Goal: Use online tool/utility: Utilize a website feature to perform a specific function

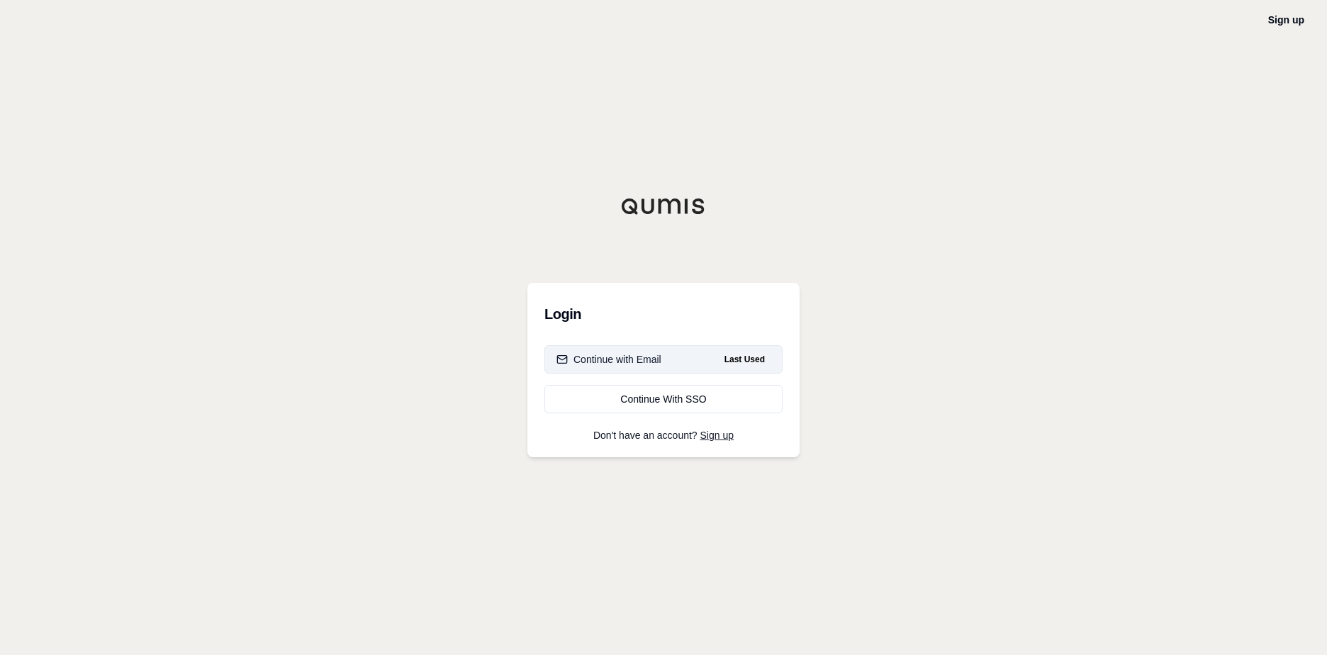
click at [644, 360] on div "Continue with Email" at bounding box center [608, 359] width 105 height 14
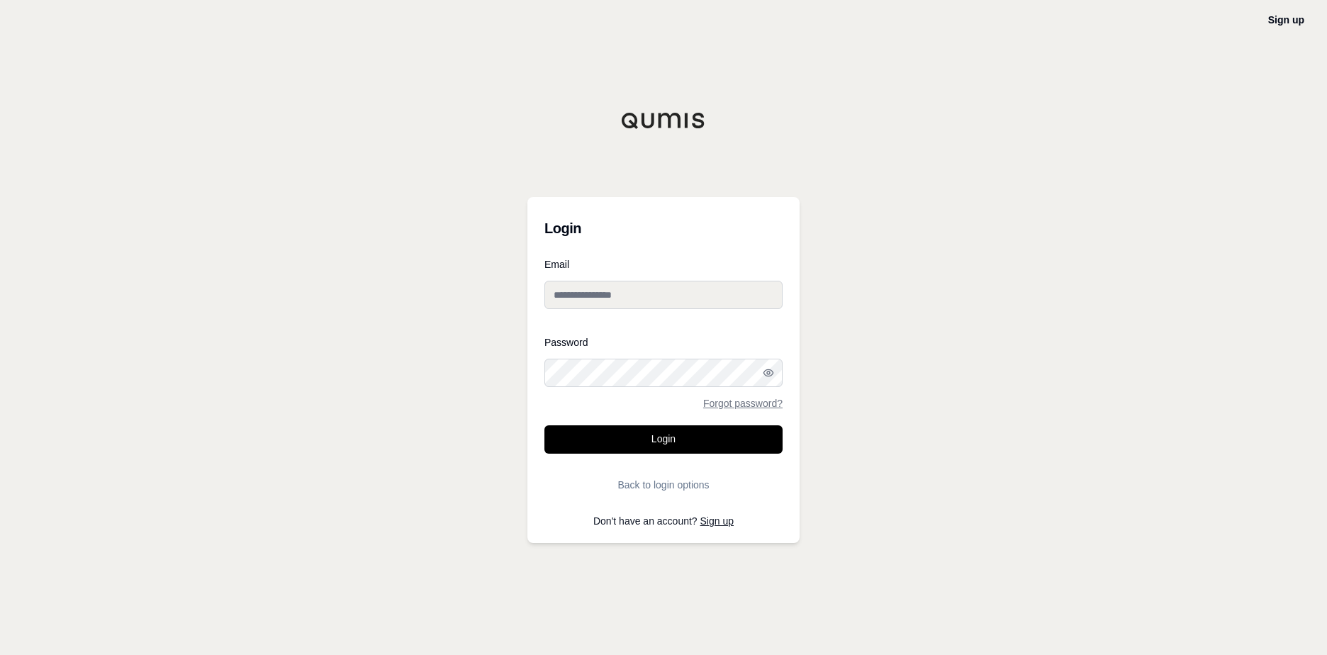
click at [616, 294] on input "Email" at bounding box center [663, 295] width 238 height 28
type input "**********"
click at [674, 450] on button "Login" at bounding box center [663, 439] width 238 height 28
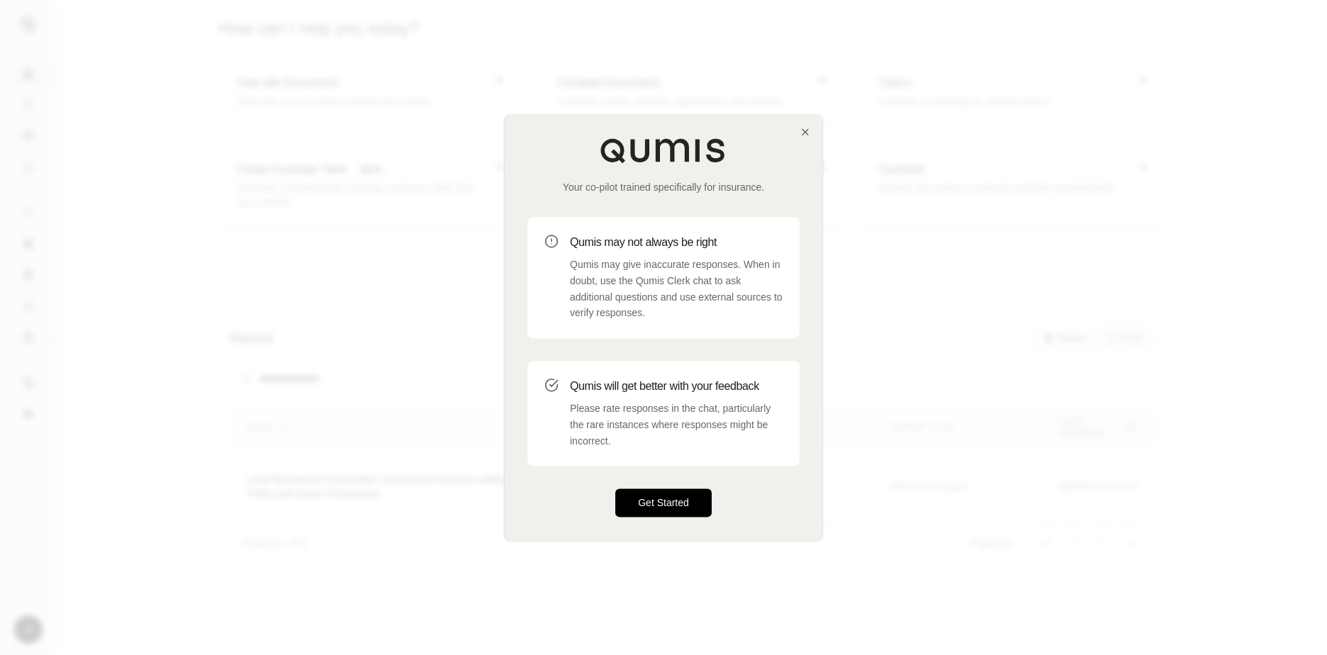
click at [664, 495] on button "Get Started" at bounding box center [663, 503] width 96 height 28
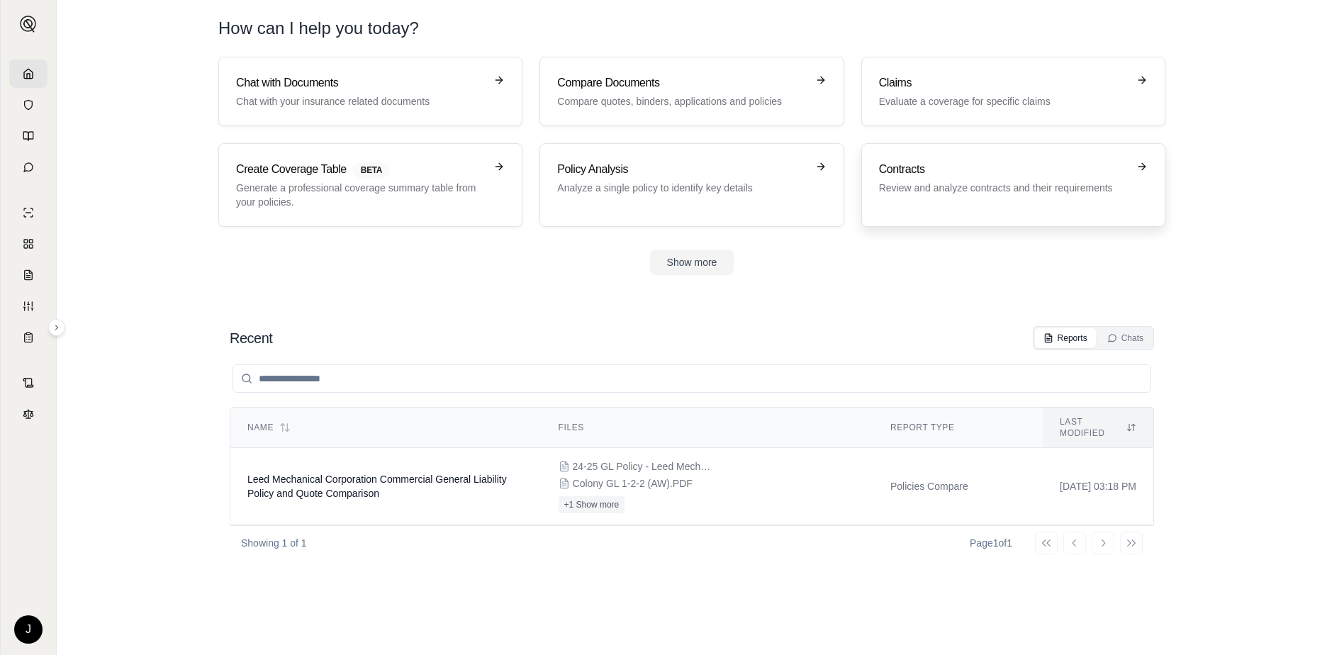
click at [940, 197] on div "Contracts Review and analyze contracts and their requirements" at bounding box center [1013, 185] width 269 height 48
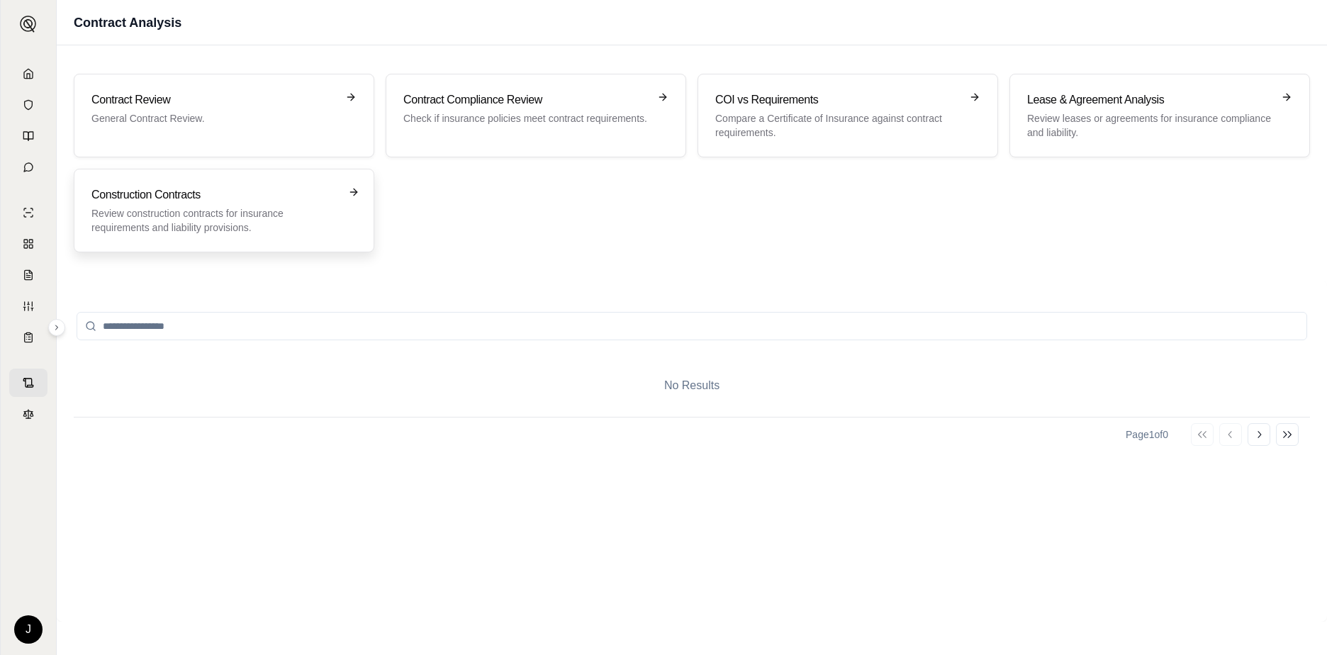
click at [254, 225] on p "Review construction contracts for insurance requirements and liability provisio…" at bounding box center [213, 220] width 245 height 28
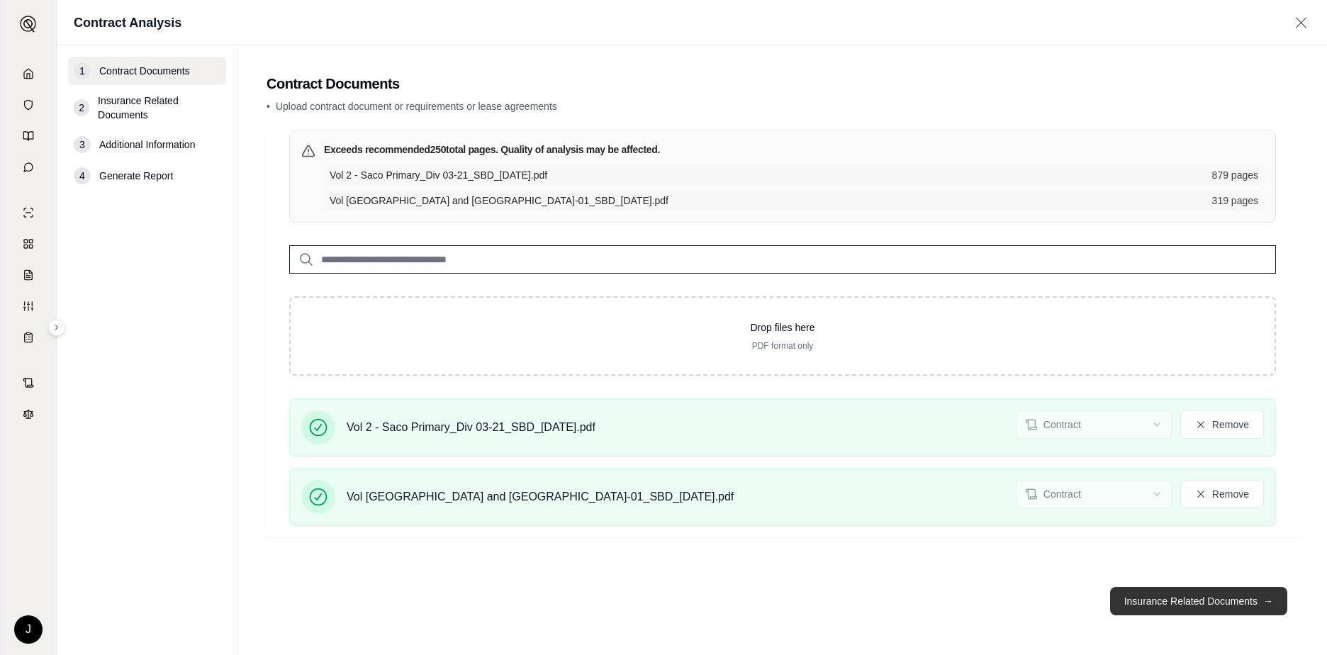
click at [1195, 603] on button "Insurance Related Documents →" at bounding box center [1198, 601] width 177 height 28
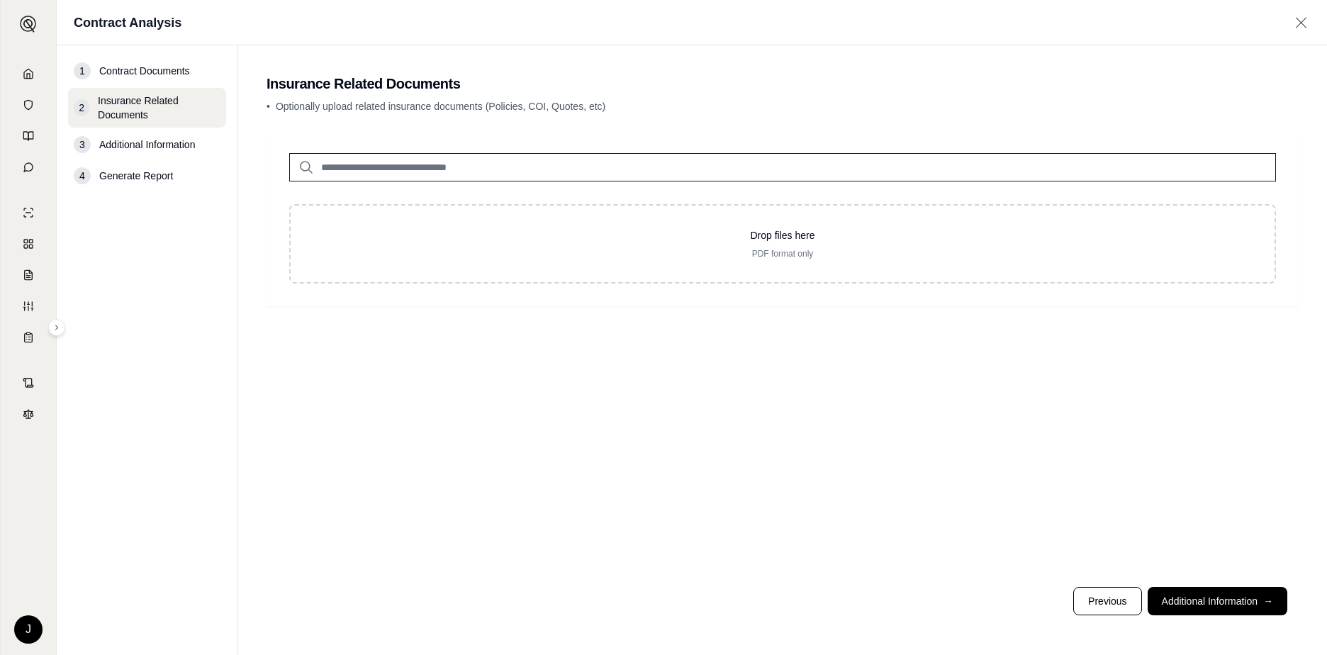
click at [515, 168] on input "search" at bounding box center [782, 167] width 987 height 28
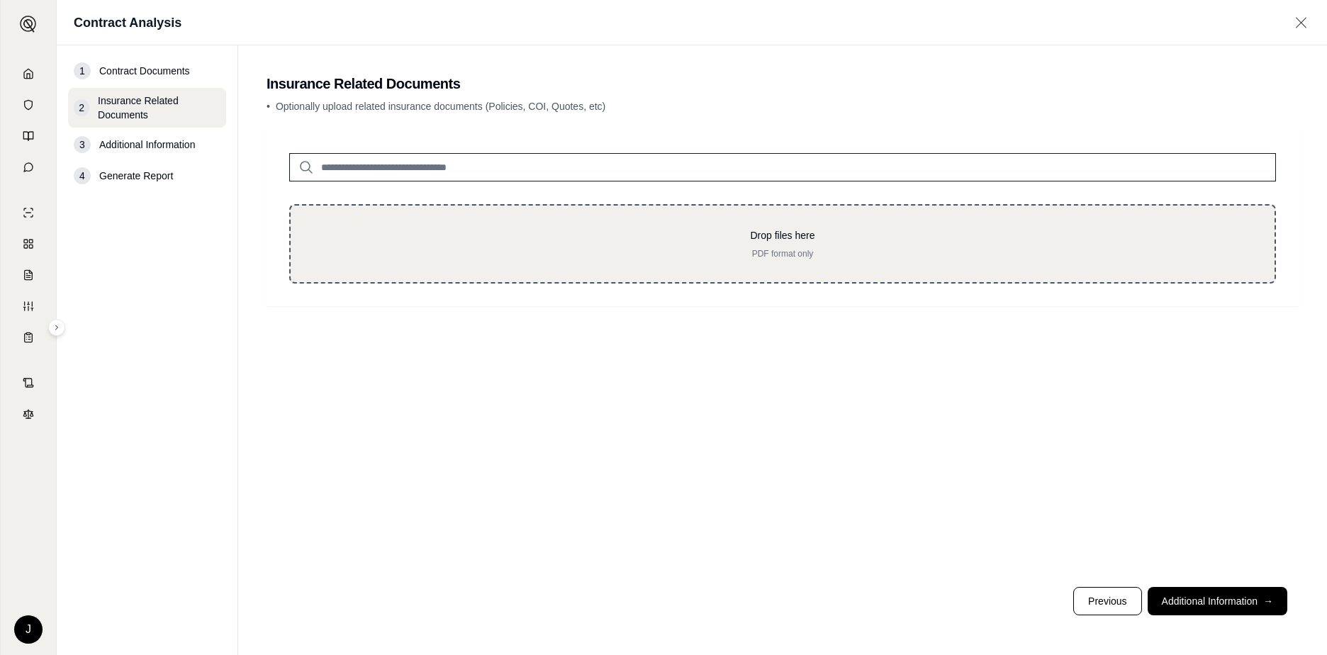
click at [449, 213] on div "Drop files here PDF format only" at bounding box center [782, 243] width 987 height 79
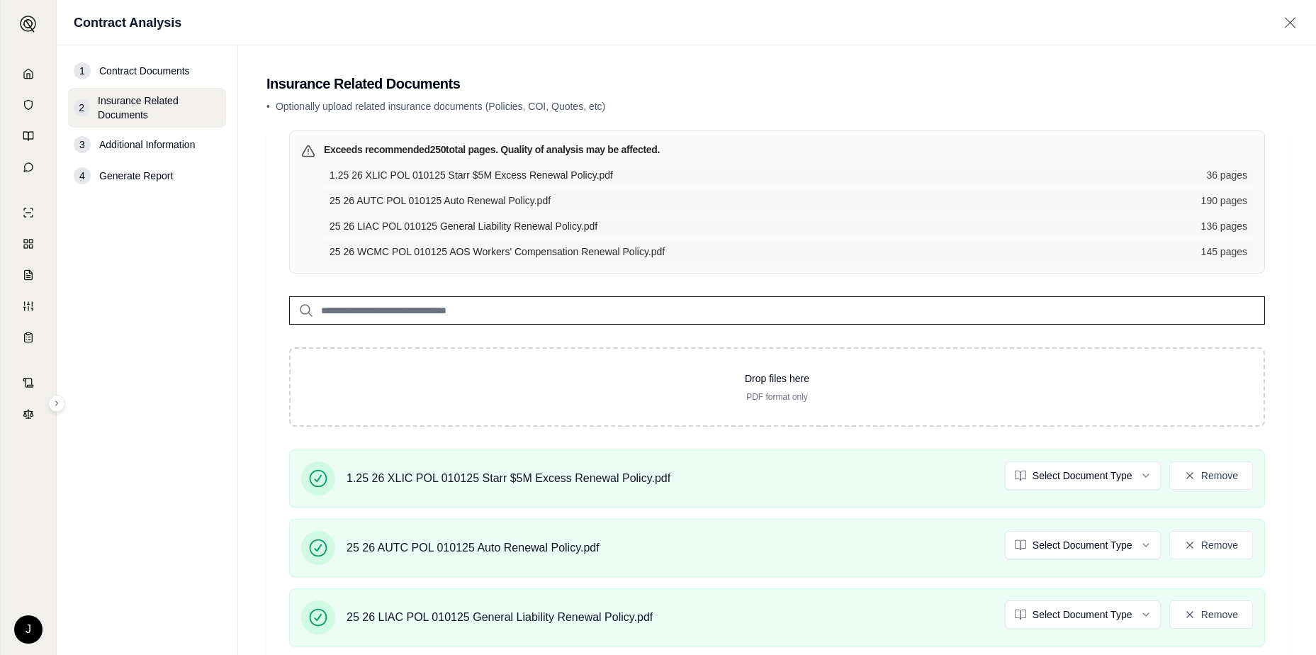
click at [149, 150] on span "Additional Information" at bounding box center [147, 145] width 96 height 14
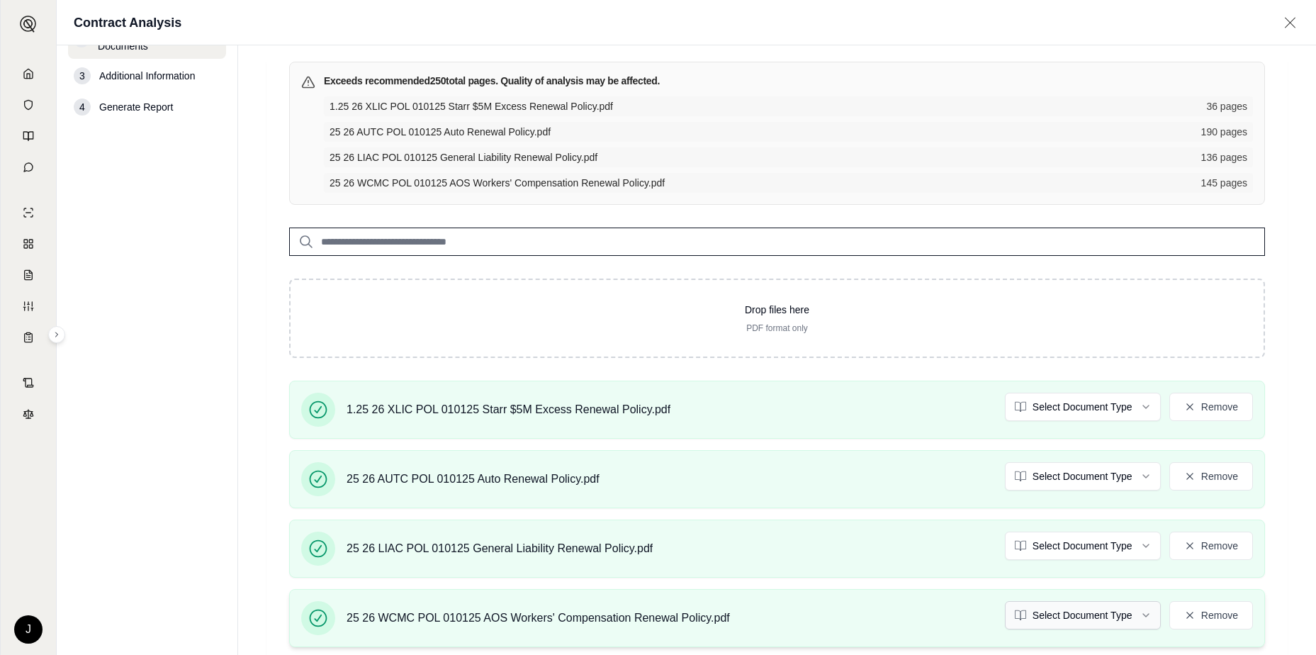
scroll to position [152, 0]
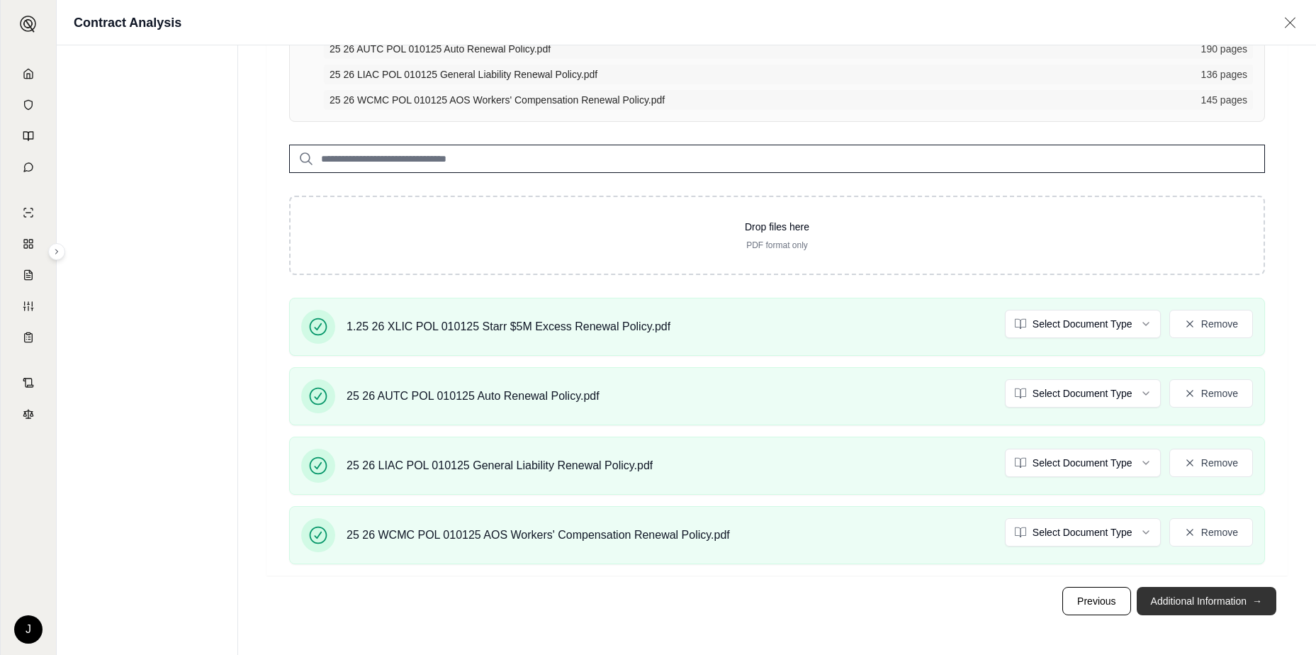
click at [1179, 598] on button "Additional Information →" at bounding box center [1207, 601] width 140 height 28
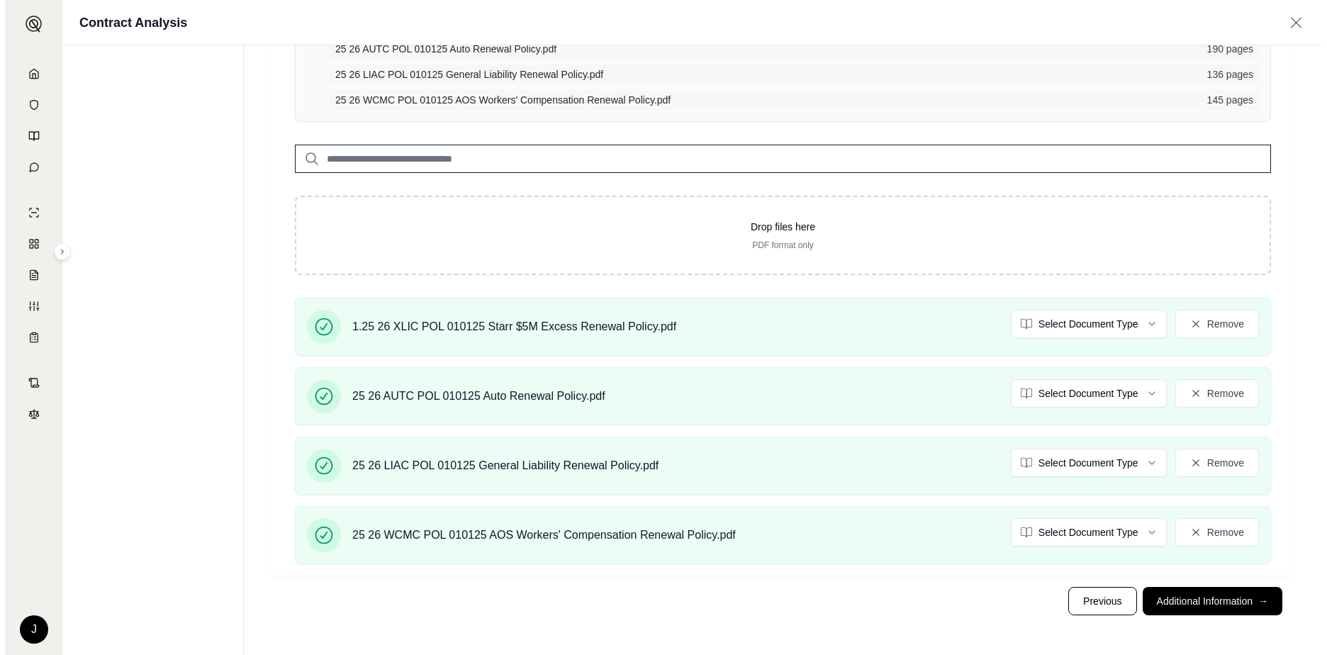
scroll to position [0, 0]
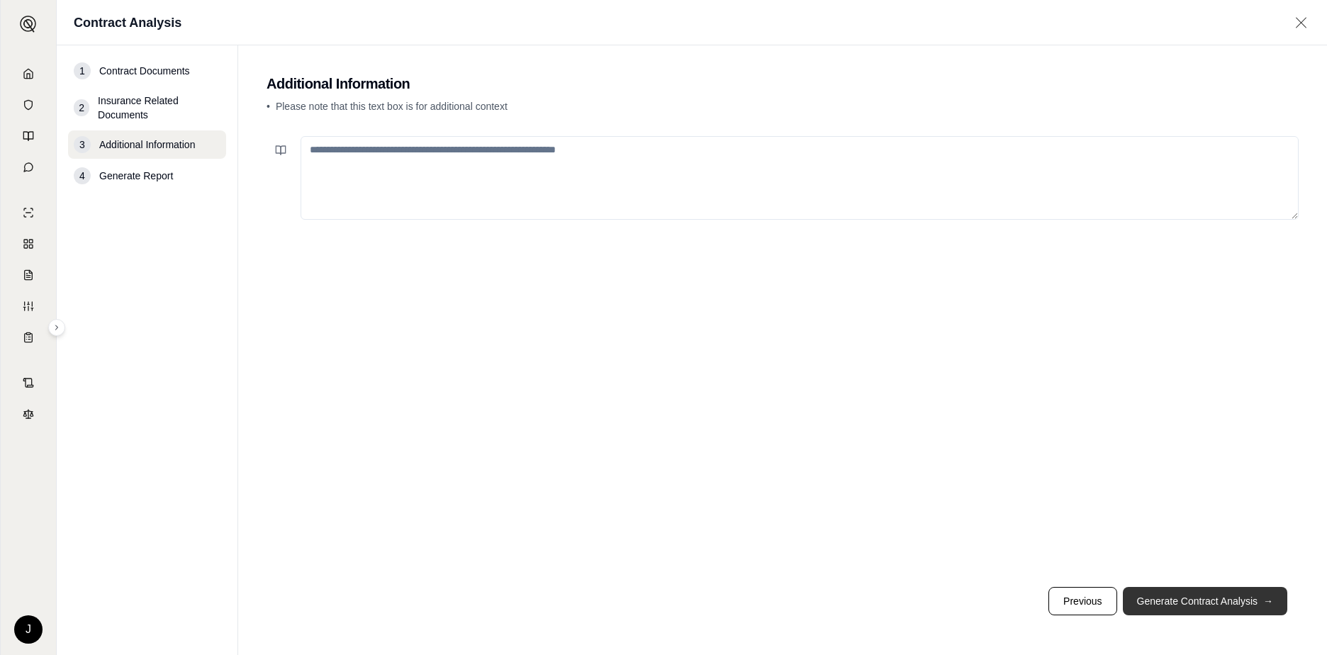
click at [1231, 592] on button "Generate Contract Analysis →" at bounding box center [1205, 601] width 164 height 28
